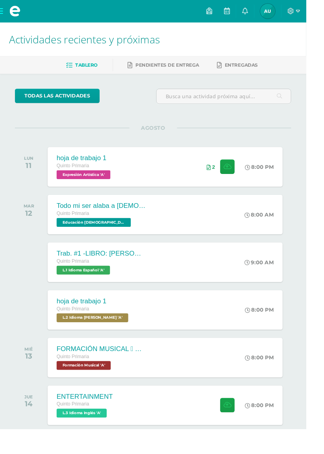
click at [318, 11] on icon at bounding box center [316, 11] width 4 height 7
click at [322, 51] on span "Cerrar sesión" at bounding box center [309, 53] width 35 height 7
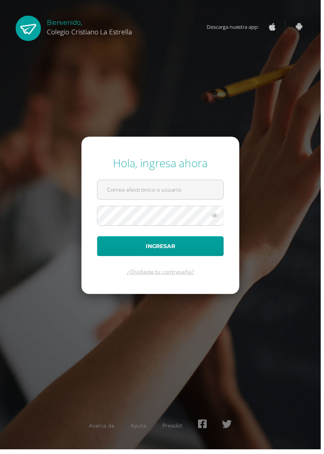
click at [166, 201] on input "text" at bounding box center [162, 191] width 127 height 19
type input "[EMAIL_ADDRESS][DOMAIN_NAME]"
click at [98, 238] on button "Ingresar" at bounding box center [162, 248] width 128 height 20
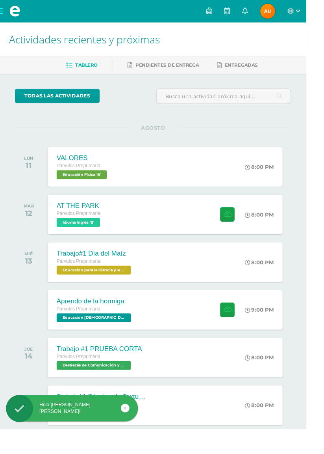
click at [106, 181] on span "Educación Física 'B'" at bounding box center [86, 184] width 53 height 9
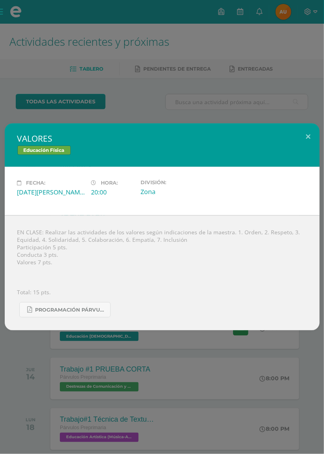
click at [16, 38] on div "VALORES Educación Física Fecha: Lunes 11 de Agosto Hora: 20:00 División: Zona" at bounding box center [162, 227] width 324 height 454
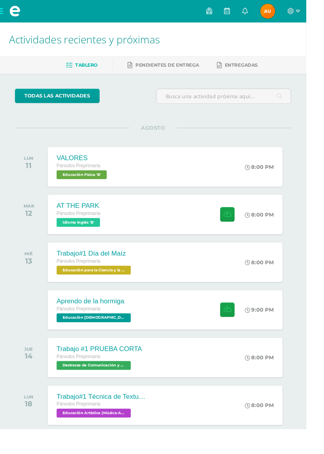
click at [97, 240] on div "AT THE PARK Párvulos Preprimaria Idioma Inglés 'B'" at bounding box center [83, 227] width 67 height 42
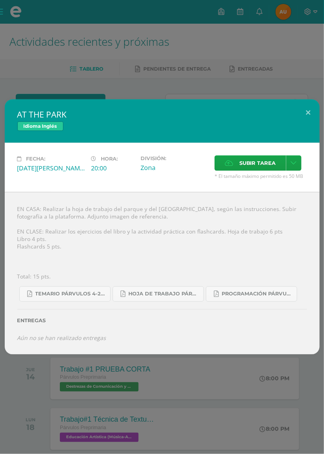
click at [272, 61] on div "AT THE PARK Idioma Inglés Fecha: Martes 12 de Agosto Hora: 20:00 División: Zona…" at bounding box center [162, 227] width 324 height 454
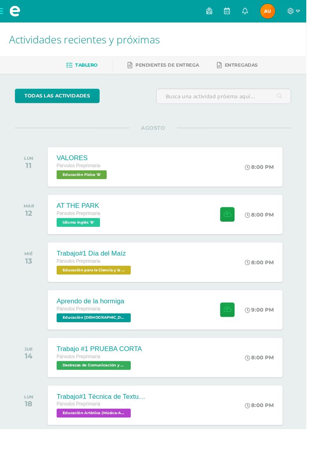
click at [124, 282] on span "Educación para la Ciencia y la Ciudadanía 'B'" at bounding box center [99, 285] width 79 height 9
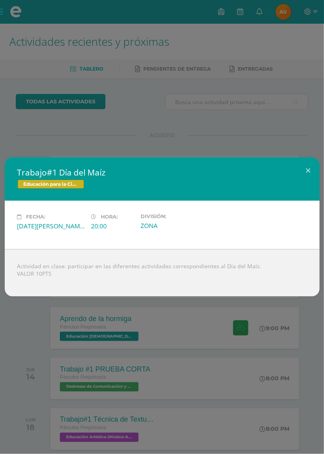
click at [225, 129] on div "Trabajo#1 Día del Maíz Educación para la Ciencia y la Ciudadanía Fecha: Miércol…" at bounding box center [162, 227] width 324 height 454
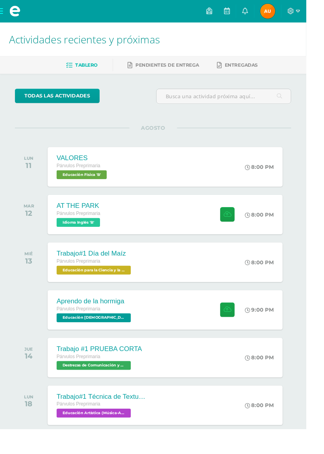
click at [114, 340] on div "Aprendo de la hormiga Párvulos Preprimaria Educación Cristiana 'B'" at bounding box center [100, 328] width 100 height 42
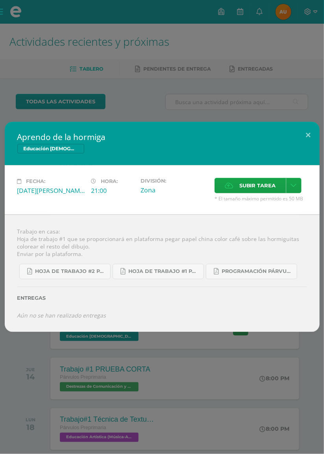
click at [227, 128] on div "Aprendo de la hormiga Educación Cristiana Fecha: Miércoles 13 de Agosto Hora: 2…" at bounding box center [162, 227] width 324 height 454
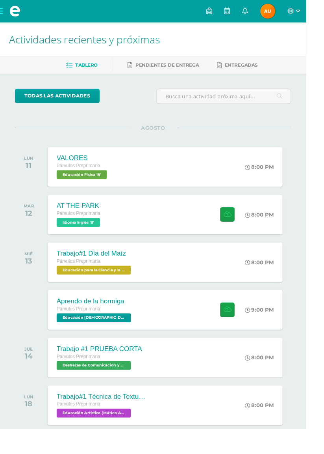
click at [128, 391] on div "Trabajo #1 PRUEBA CORTA Párvulos Preprimaria Destrezas de Comunicación y Lengua…" at bounding box center [105, 378] width 110 height 42
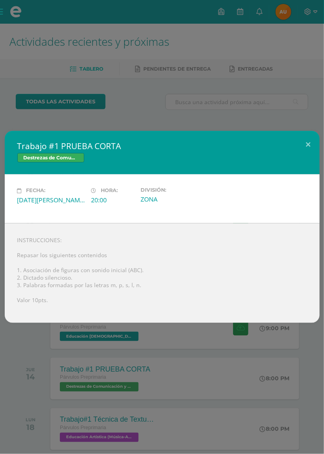
click at [249, 110] on div "Trabajo #1 PRUEBA CORTA Destrezas de Comunicación y Lenguaje Fecha: Jueves 14 d…" at bounding box center [162, 227] width 324 height 454
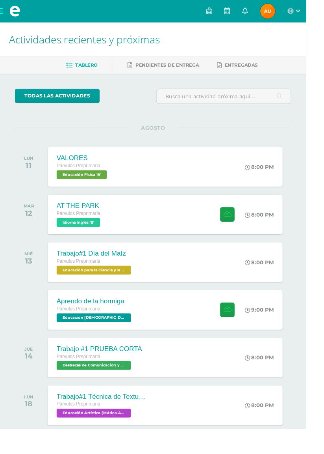
click at [124, 434] on span "Educación Artística (Música-Artes Visuales) 'B'" at bounding box center [99, 436] width 79 height 9
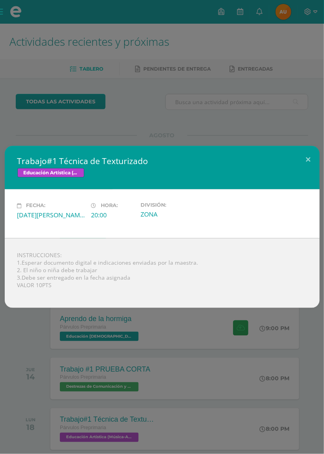
click at [234, 123] on div "Trabajo#1 Técnica de Texturizado Educación Artística (Música-Artes Visuales) Fe…" at bounding box center [162, 227] width 324 height 454
